Goal: Complete application form: Complete application form

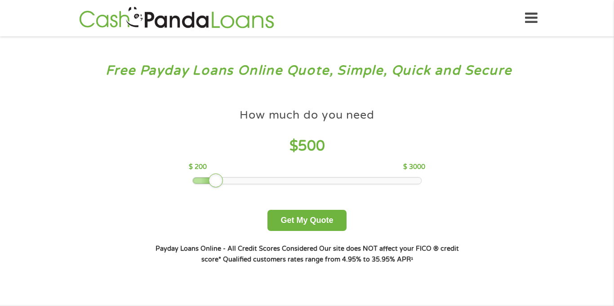
drag, startPoint x: 254, startPoint y: 182, endPoint x: 212, endPoint y: 179, distance: 41.9
click at [212, 179] on div at bounding box center [215, 180] width 14 height 14
click at [322, 218] on button "Get My Quote" at bounding box center [306, 220] width 79 height 21
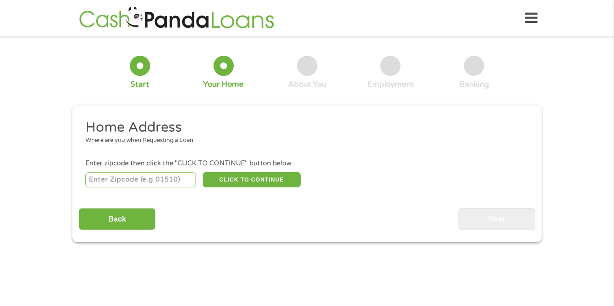
click at [136, 181] on input "number" at bounding box center [140, 179] width 111 height 15
type input "89183"
select select "[US_STATE]"
click at [260, 179] on button "CLICK TO CONTINUE" at bounding box center [252, 179] width 98 height 15
type input "89183"
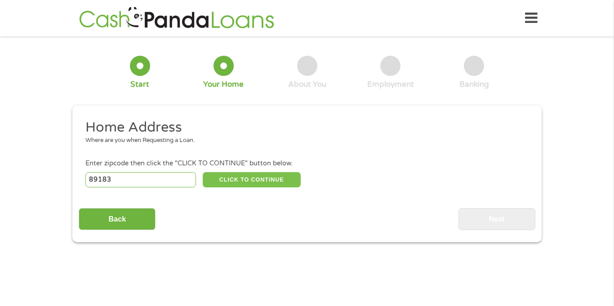
type input "[GEOGRAPHIC_DATA]"
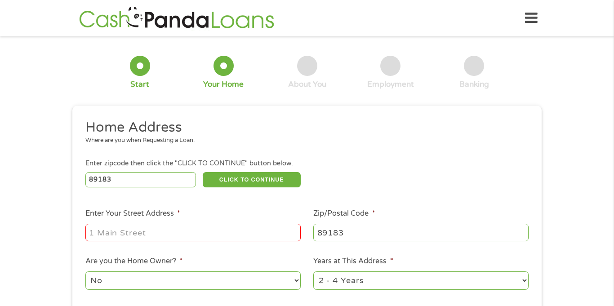
click at [185, 233] on input "Enter Your Street Address *" at bounding box center [192, 232] width 215 height 17
type input "[STREET_ADDRESS]"
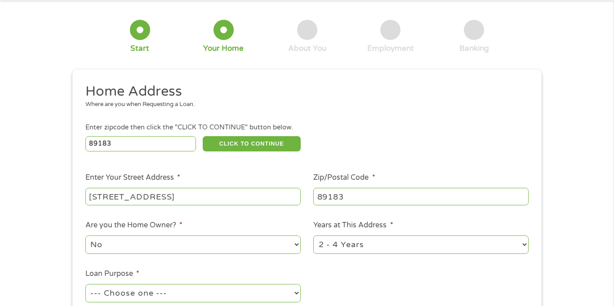
scroll to position [37, 0]
click at [526, 243] on select "1 Year or less 1 - 2 Years 2 - 4 Years Over 4 Years" at bounding box center [420, 243] width 215 height 18
select select "24months"
click at [313, 235] on select "1 Year or less 1 - 2 Years 2 - 4 Years Over 4 Years" at bounding box center [420, 243] width 215 height 18
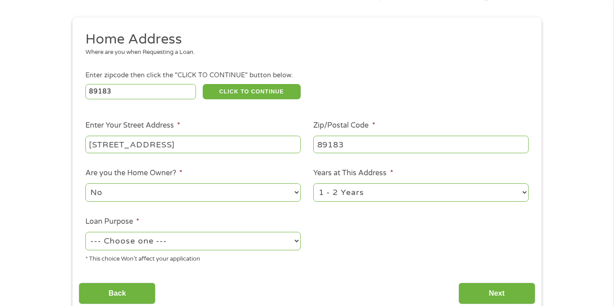
scroll to position [89, 0]
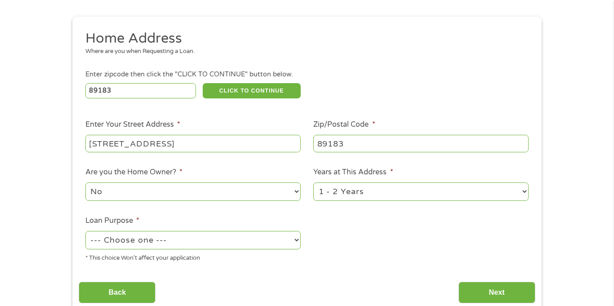
click at [295, 238] on select "--- Choose one --- Pay Bills Debt Consolidation Home Improvement Major Purchase…" at bounding box center [192, 240] width 215 height 18
select select "shorttermcash"
click at [85, 232] on select "--- Choose one --- Pay Bills Debt Consolidation Home Improvement Major Purchase…" at bounding box center [192, 240] width 215 height 18
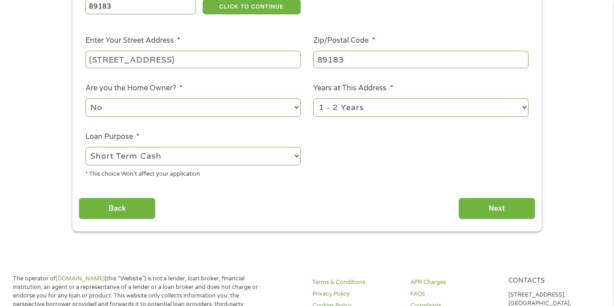
scroll to position [179, 0]
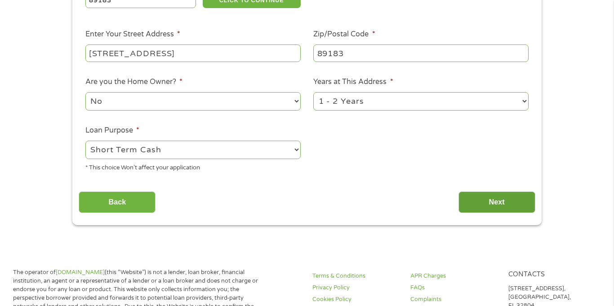
click at [498, 200] on input "Next" at bounding box center [496, 202] width 77 height 22
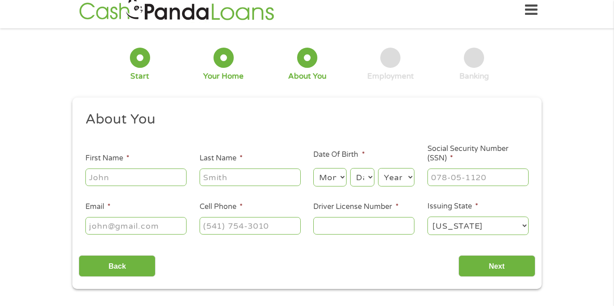
scroll to position [0, 0]
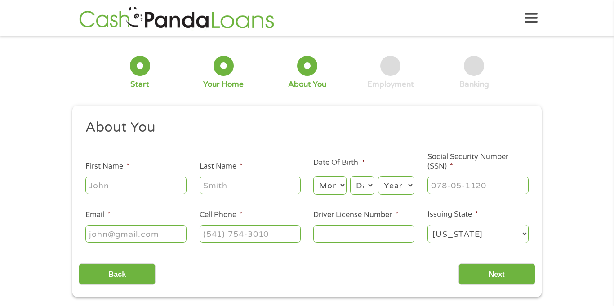
click at [153, 184] on input "First Name *" at bounding box center [135, 185] width 101 height 17
type input "[PERSON_NAME]"
click at [253, 185] on input "Last Name *" at bounding box center [249, 185] width 101 height 17
type input "[PERSON_NAME]"
type input "[EMAIL_ADDRESS][DOMAIN_NAME]"
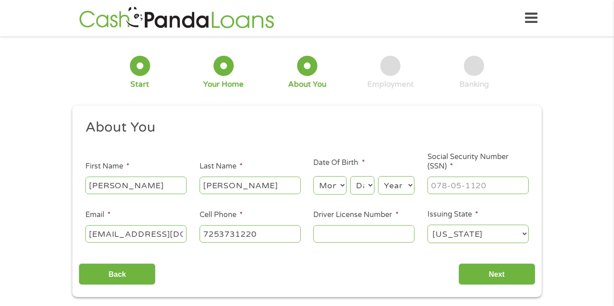
type input "[PHONE_NUMBER]"
click at [341, 185] on select "Month 1 2 3 4 5 6 7 8 9 10 11 12" at bounding box center [329, 185] width 33 height 18
select select "3"
click at [313, 176] on select "Month 1 2 3 4 5 6 7 8 9 10 11 12" at bounding box center [329, 185] width 33 height 18
click at [364, 185] on select "Day 1 2 3 4 5 6 7 8 9 10 11 12 13 14 15 16 17 18 19 20 21 22 23 24 25 26 27 28 …" at bounding box center [362, 185] width 24 height 18
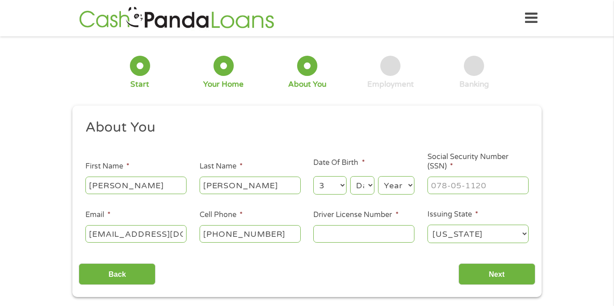
select select "28"
click at [350, 176] on select "Day 1 2 3 4 5 6 7 8 9 10 11 12 13 14 15 16 17 18 19 20 21 22 23 24 25 26 27 28 …" at bounding box center [362, 185] width 24 height 18
click at [410, 184] on select "Year [DATE] 2006 2005 2004 2003 2002 2001 2000 1999 1998 1997 1996 1995 1994 19…" at bounding box center [396, 185] width 36 height 18
select select "1956"
click at [378, 176] on select "Year [DATE] 2006 2005 2004 2003 2002 2001 2000 1999 1998 1997 1996 1995 1994 19…" at bounding box center [396, 185] width 36 height 18
